Goal: Use online tool/utility

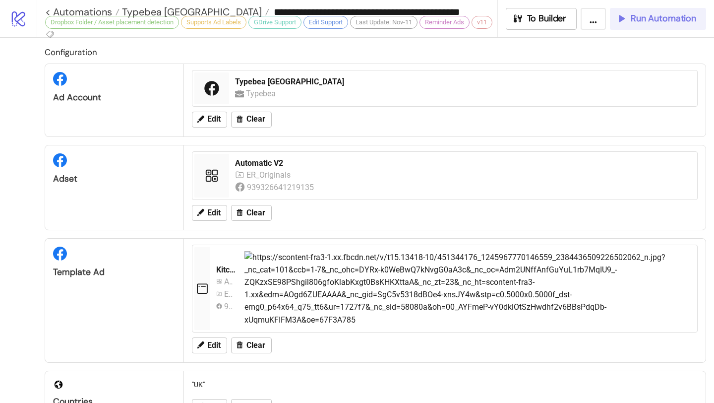
click at [622, 16] on icon "button" at bounding box center [620, 18] width 9 height 9
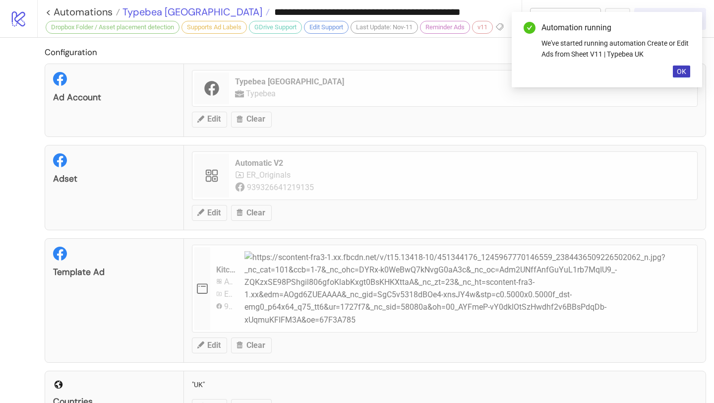
click at [144, 6] on span "Typebea [GEOGRAPHIC_DATA]" at bounding box center [191, 11] width 142 height 13
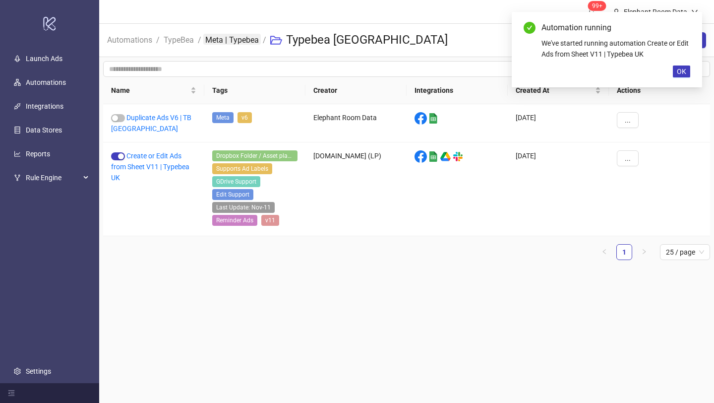
click at [217, 41] on link "Meta | Typebea" at bounding box center [232, 39] width 58 height 11
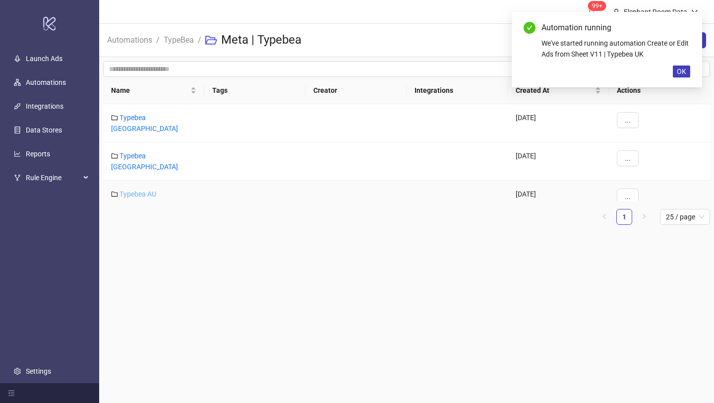
click at [148, 190] on link "Typebea AU" at bounding box center [138, 194] width 37 height 8
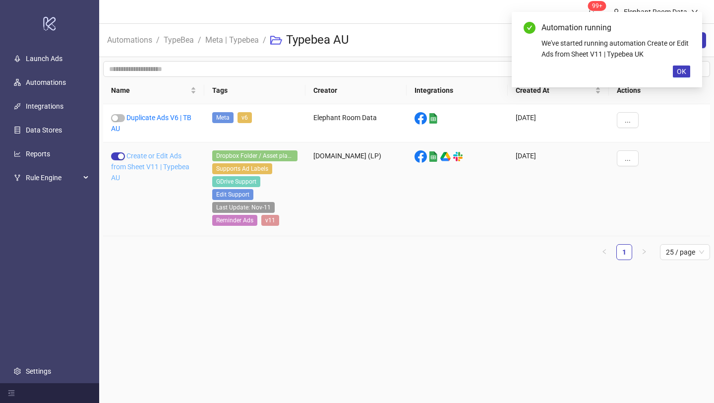
click at [164, 167] on link "Create or Edit Ads from Sheet V11 | Typebea AU" at bounding box center [150, 167] width 78 height 30
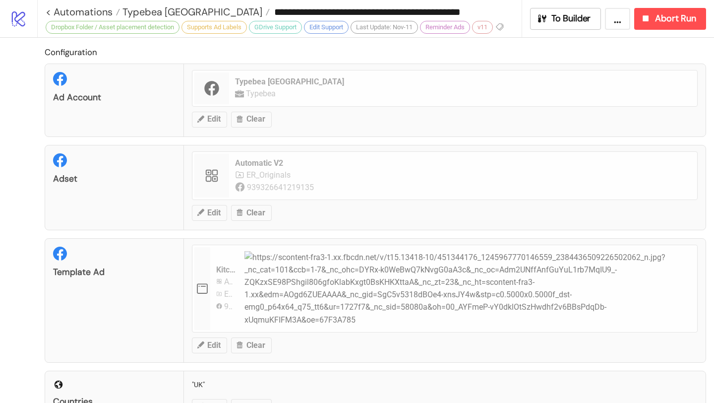
type input "**********"
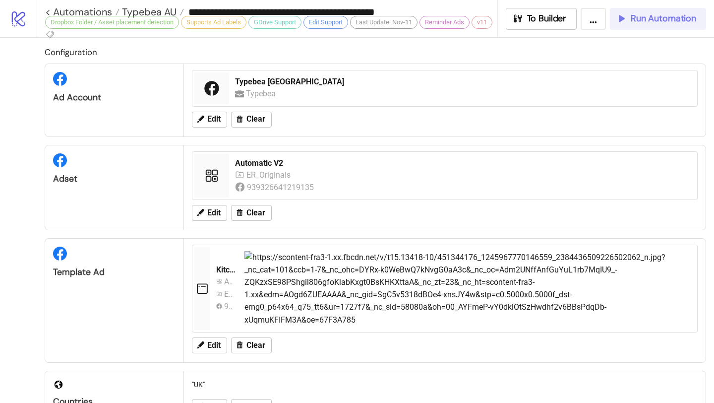
click at [661, 15] on span "Run Automation" at bounding box center [663, 18] width 65 height 11
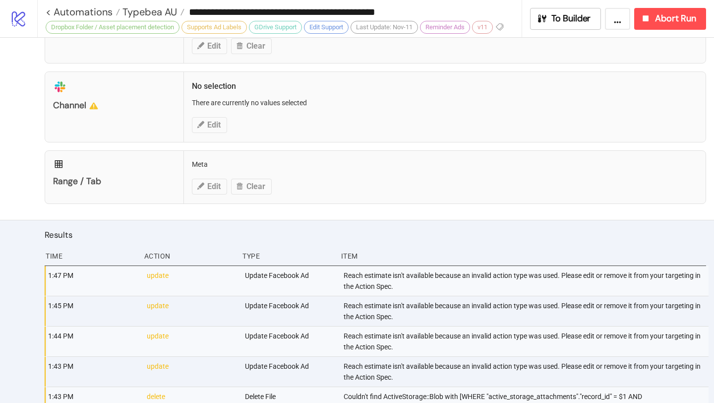
scroll to position [550, 0]
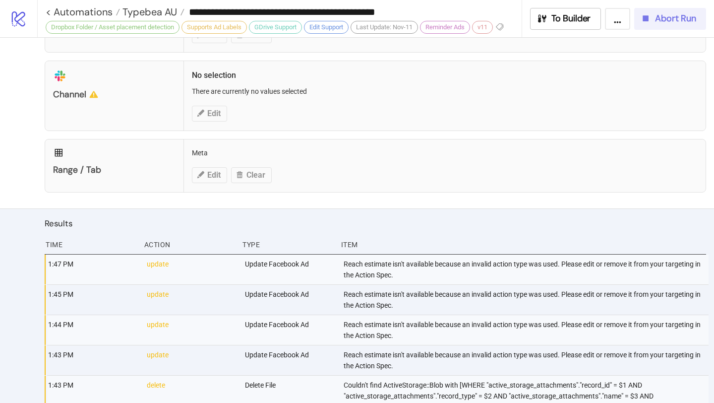
click at [666, 24] on span "Abort Run" at bounding box center [675, 18] width 41 height 11
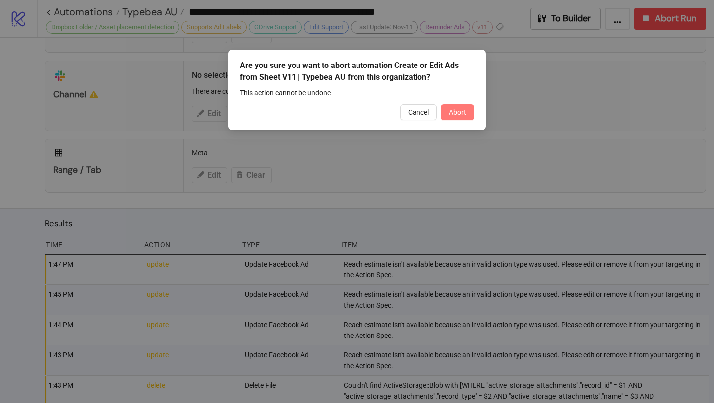
click at [465, 117] on button "Abort" at bounding box center [457, 112] width 33 height 16
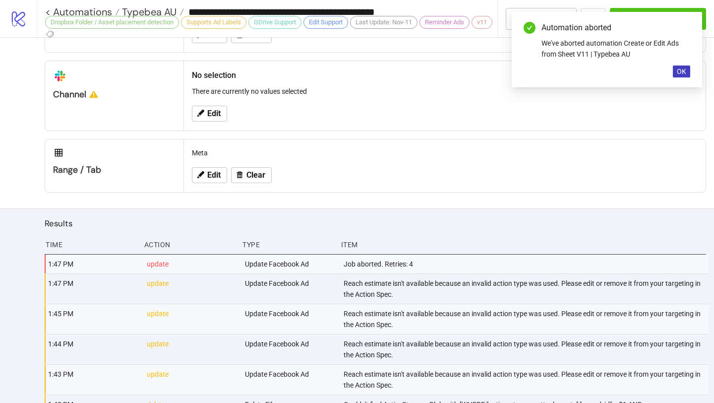
scroll to position [649, 0]
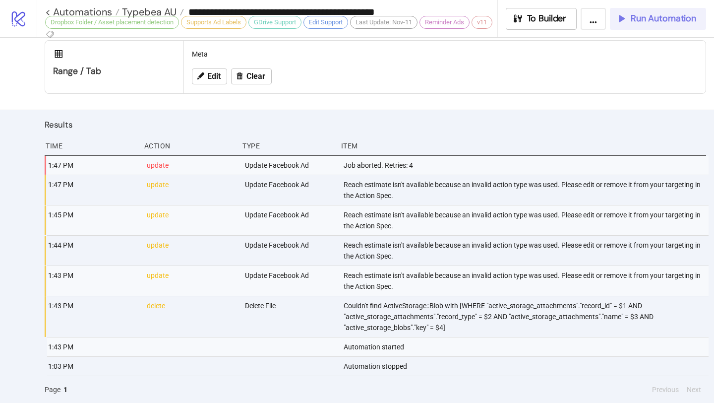
click at [660, 17] on span "Run Automation" at bounding box center [663, 18] width 65 height 11
click at [164, 8] on span "Typebea AU" at bounding box center [148, 11] width 57 height 13
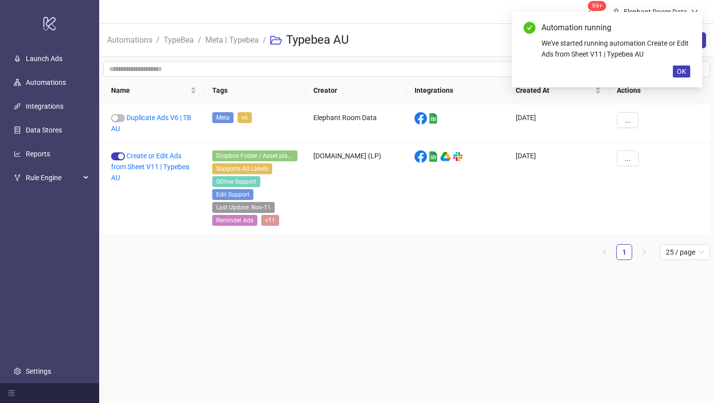
click at [177, 45] on span "TypeBea" at bounding box center [179, 40] width 30 height 12
click at [176, 42] on link "TypeBea" at bounding box center [179, 39] width 34 height 11
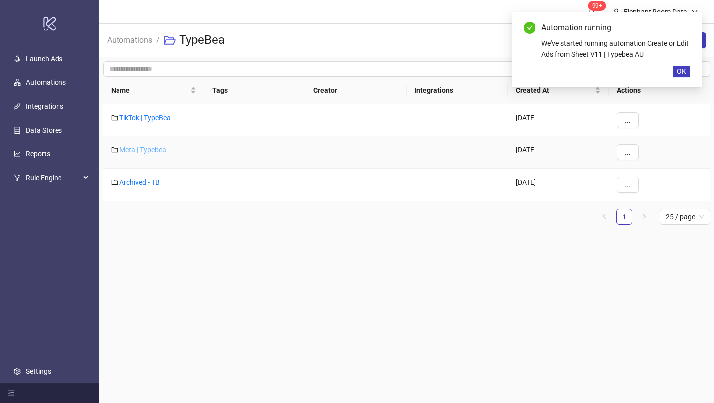
click at [157, 153] on link "Meta | Typebea" at bounding box center [143, 150] width 47 height 8
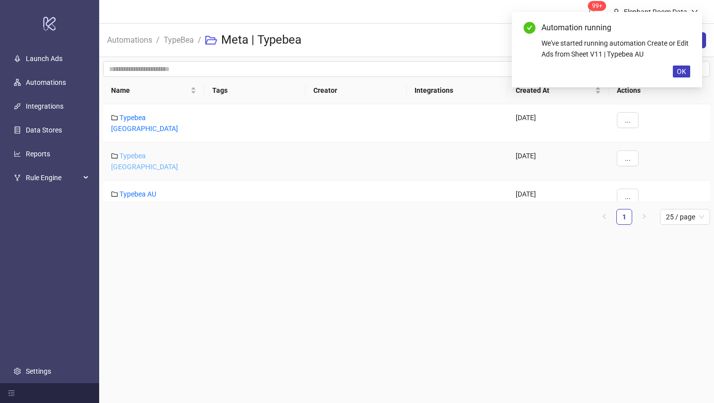
click at [153, 152] on link "Typebea [GEOGRAPHIC_DATA]" at bounding box center [144, 161] width 67 height 19
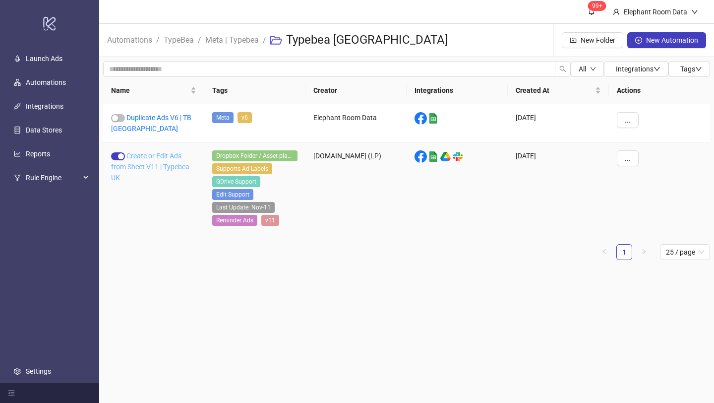
click at [157, 154] on link "Create or Edit Ads from Sheet V11 | Typebea UK" at bounding box center [150, 167] width 78 height 30
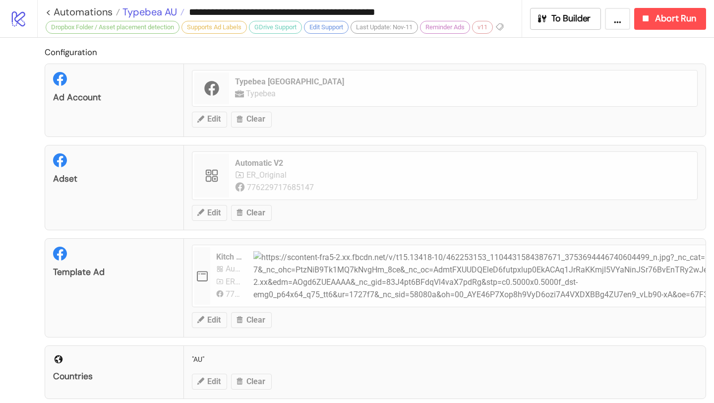
click at [168, 15] on span "Typebea AU" at bounding box center [148, 11] width 57 height 13
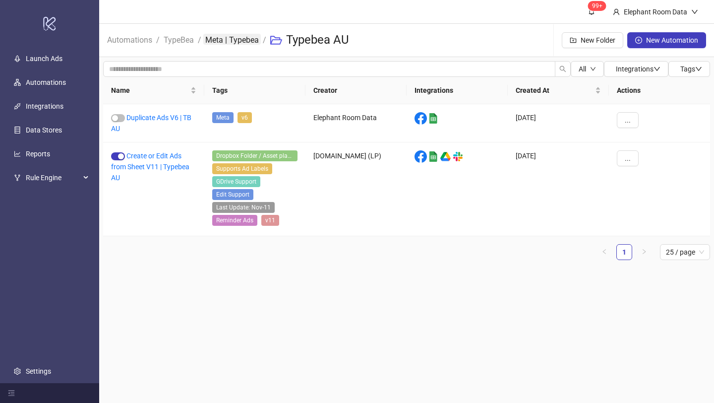
click at [228, 36] on link "Meta | Typebea" at bounding box center [232, 39] width 58 height 11
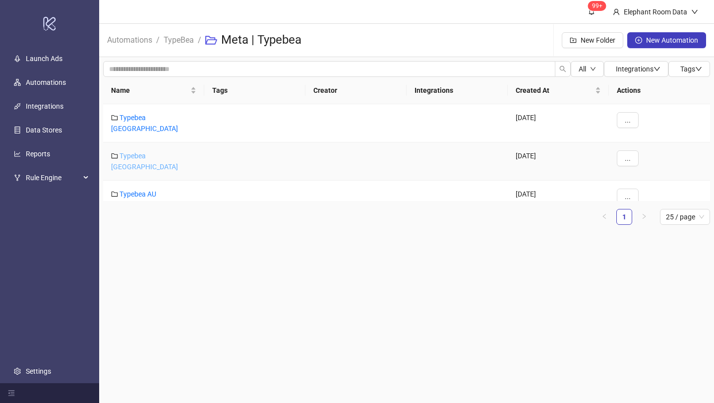
click at [153, 152] on link "Typebea [GEOGRAPHIC_DATA]" at bounding box center [144, 161] width 67 height 19
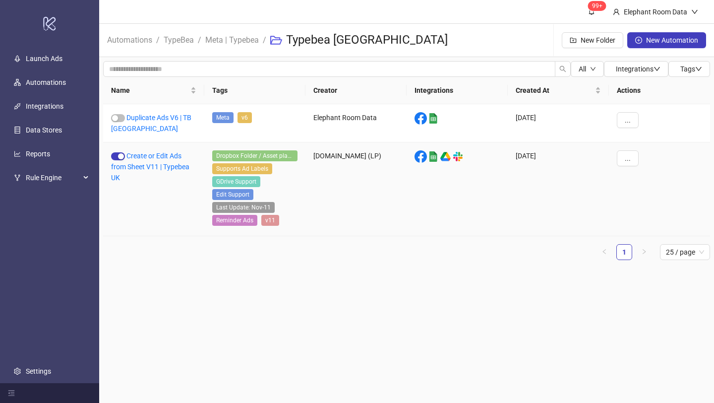
click at [162, 160] on div "Create or Edit Ads from Sheet V11 | Typebea UK" at bounding box center [153, 189] width 101 height 94
click at [161, 157] on link "Create or Edit Ads from Sheet V11 | Typebea UK" at bounding box center [150, 167] width 78 height 30
click at [164, 167] on link "Create or Edit Ads from Sheet V11 | Typebea UK" at bounding box center [150, 167] width 78 height 30
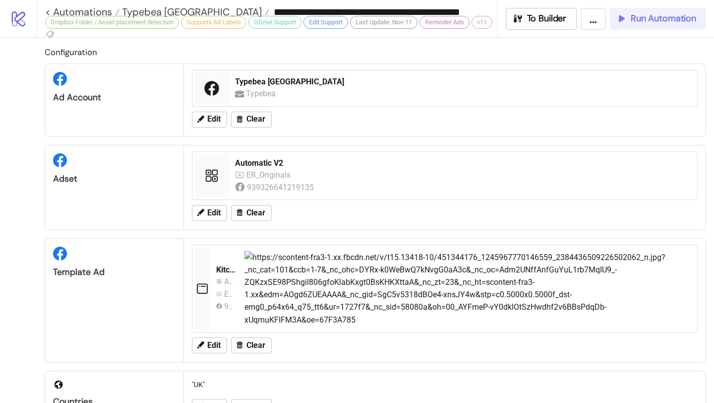
click at [671, 27] on button "Run Automation" at bounding box center [658, 19] width 96 height 22
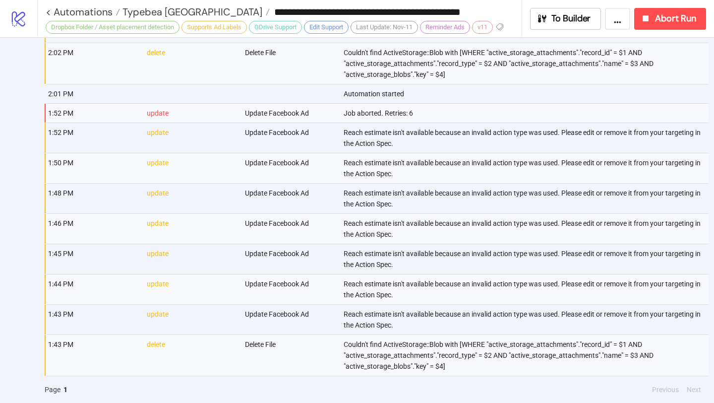
scroll to position [877, 0]
